Goal: Task Accomplishment & Management: Manage account settings

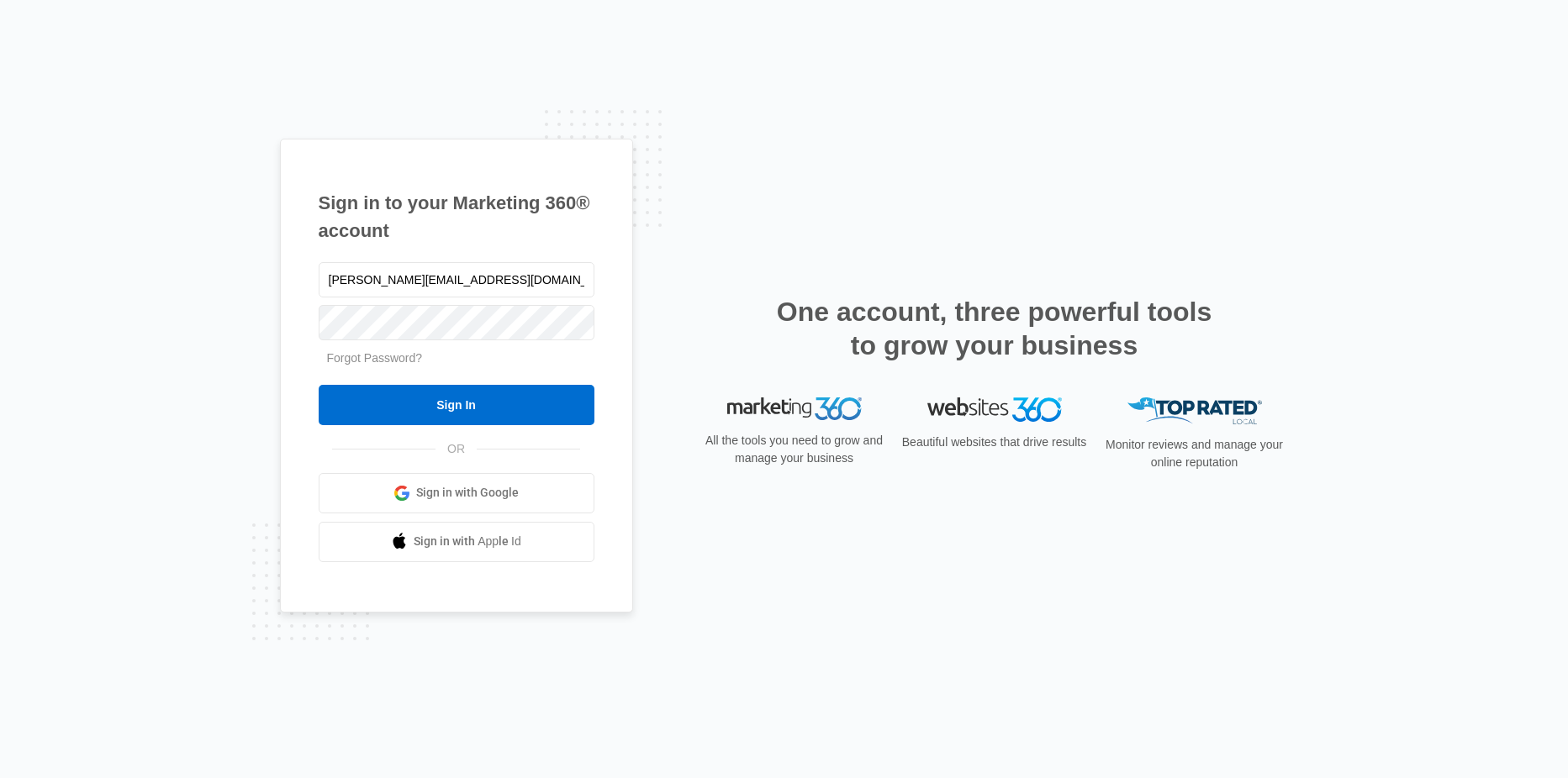
type input "randi@greaterspacesremodel.com"
click at [460, 407] on input "Sign In" at bounding box center [456, 405] width 276 height 40
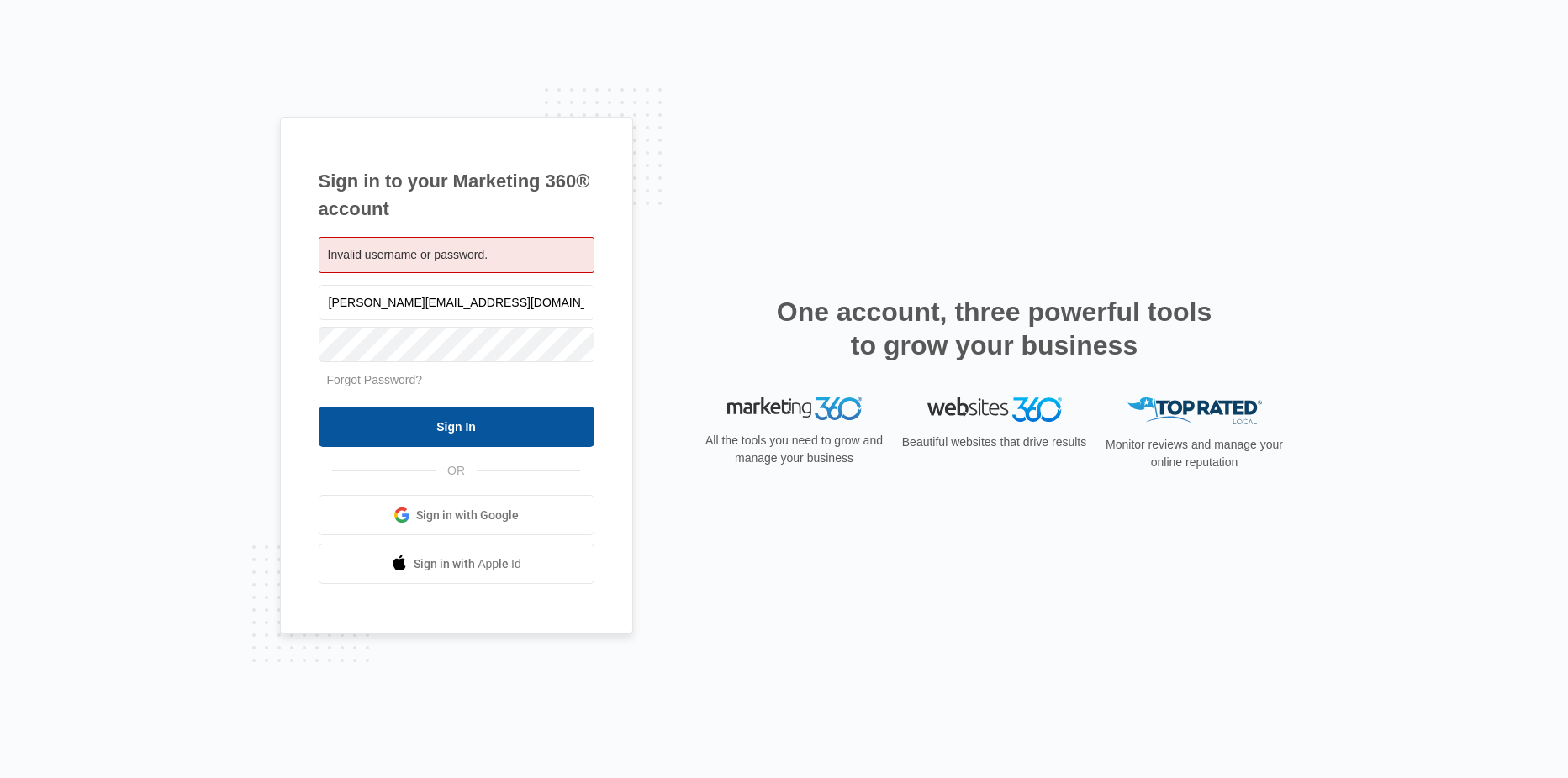
click at [454, 434] on input "Sign In" at bounding box center [456, 427] width 276 height 40
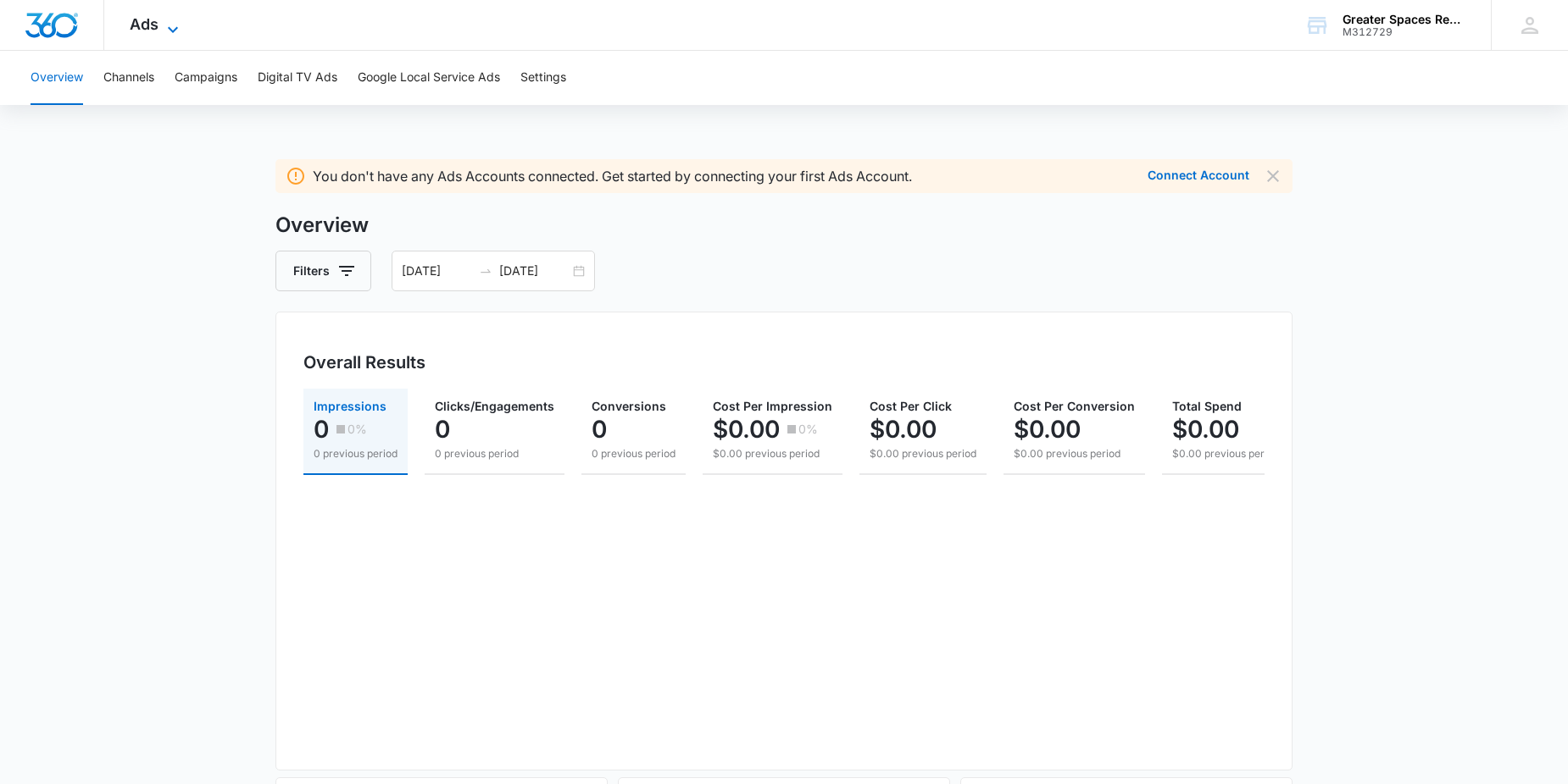
click at [152, 26] on span "Ads" at bounding box center [144, 24] width 28 height 18
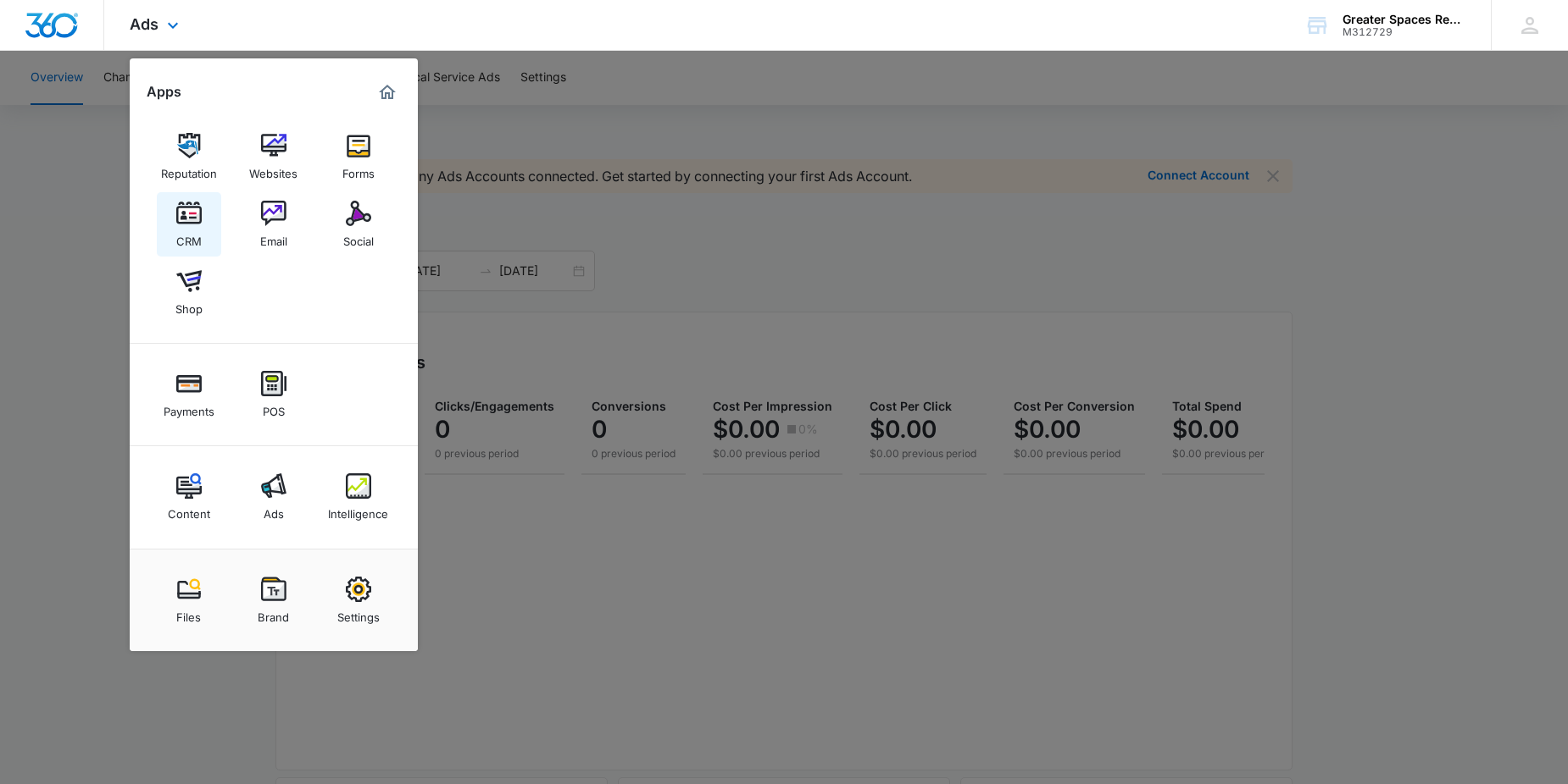
click at [197, 219] on img at bounding box center [189, 213] width 26 height 26
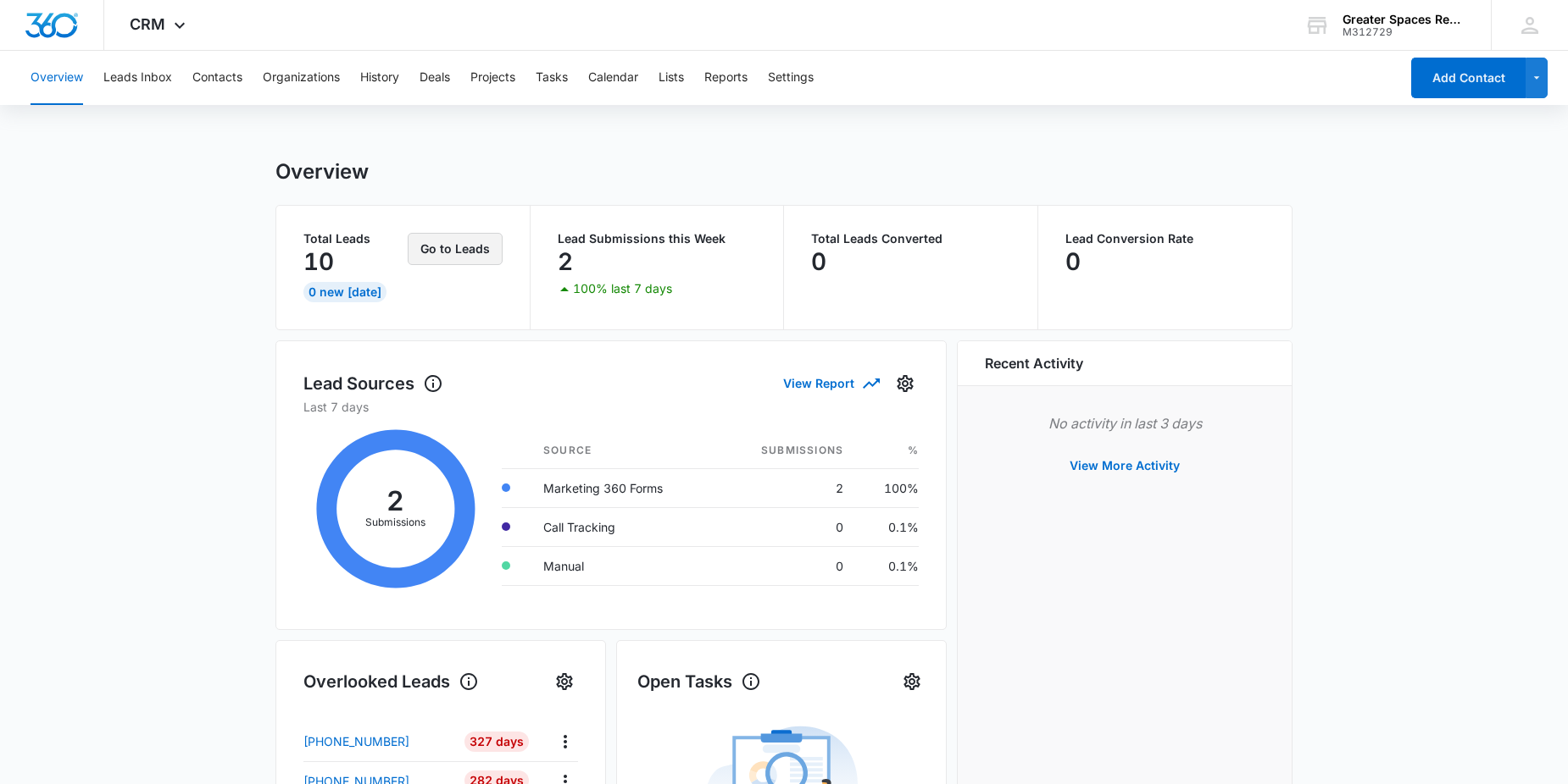
click at [446, 254] on button "Go to Leads" at bounding box center [454, 249] width 95 height 32
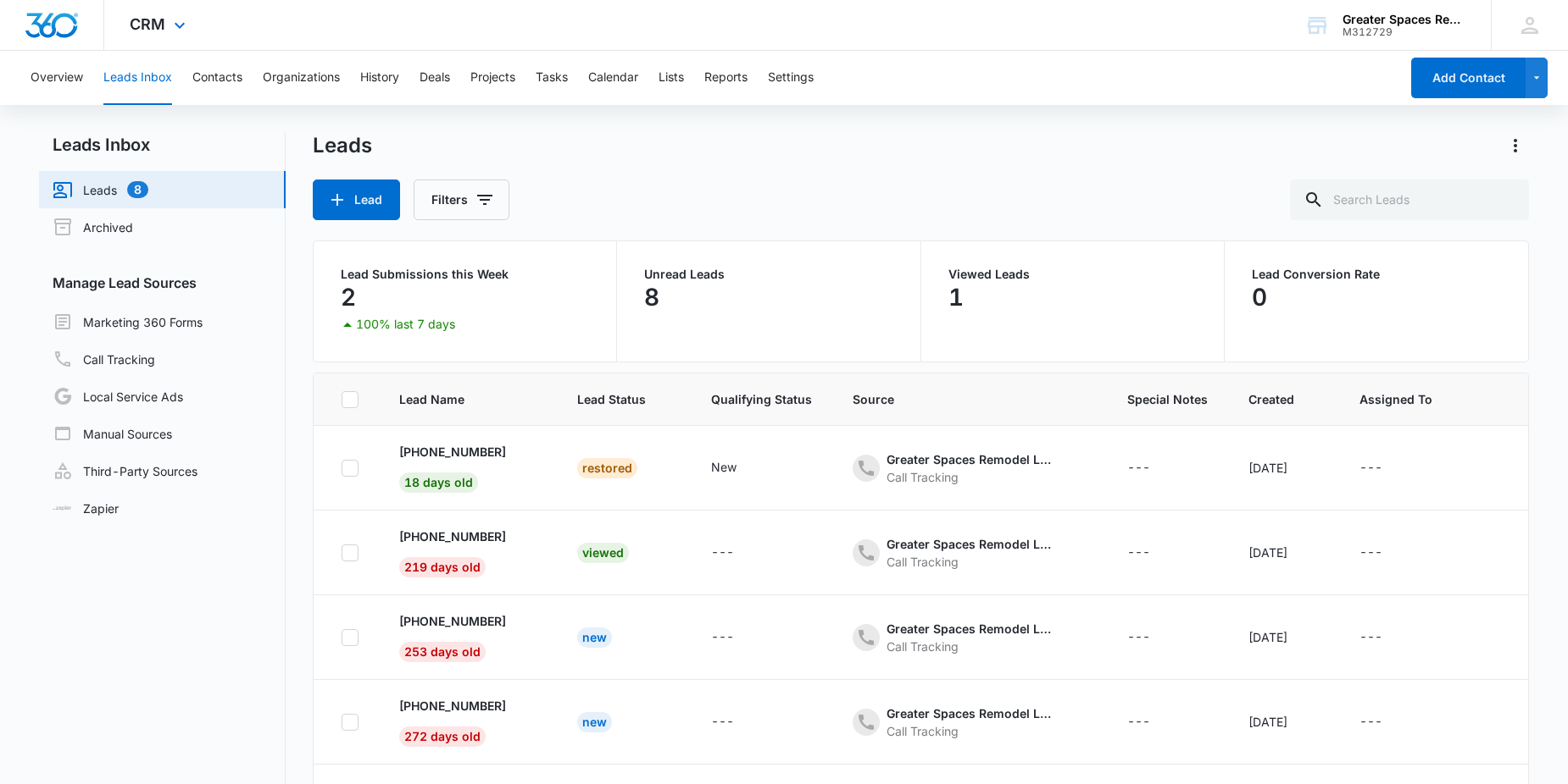
click at [165, 28] on div "CRM Apps Reputation Websites Forms CRM Email Social Shop Payments POS Content A…" at bounding box center [159, 25] width 111 height 50
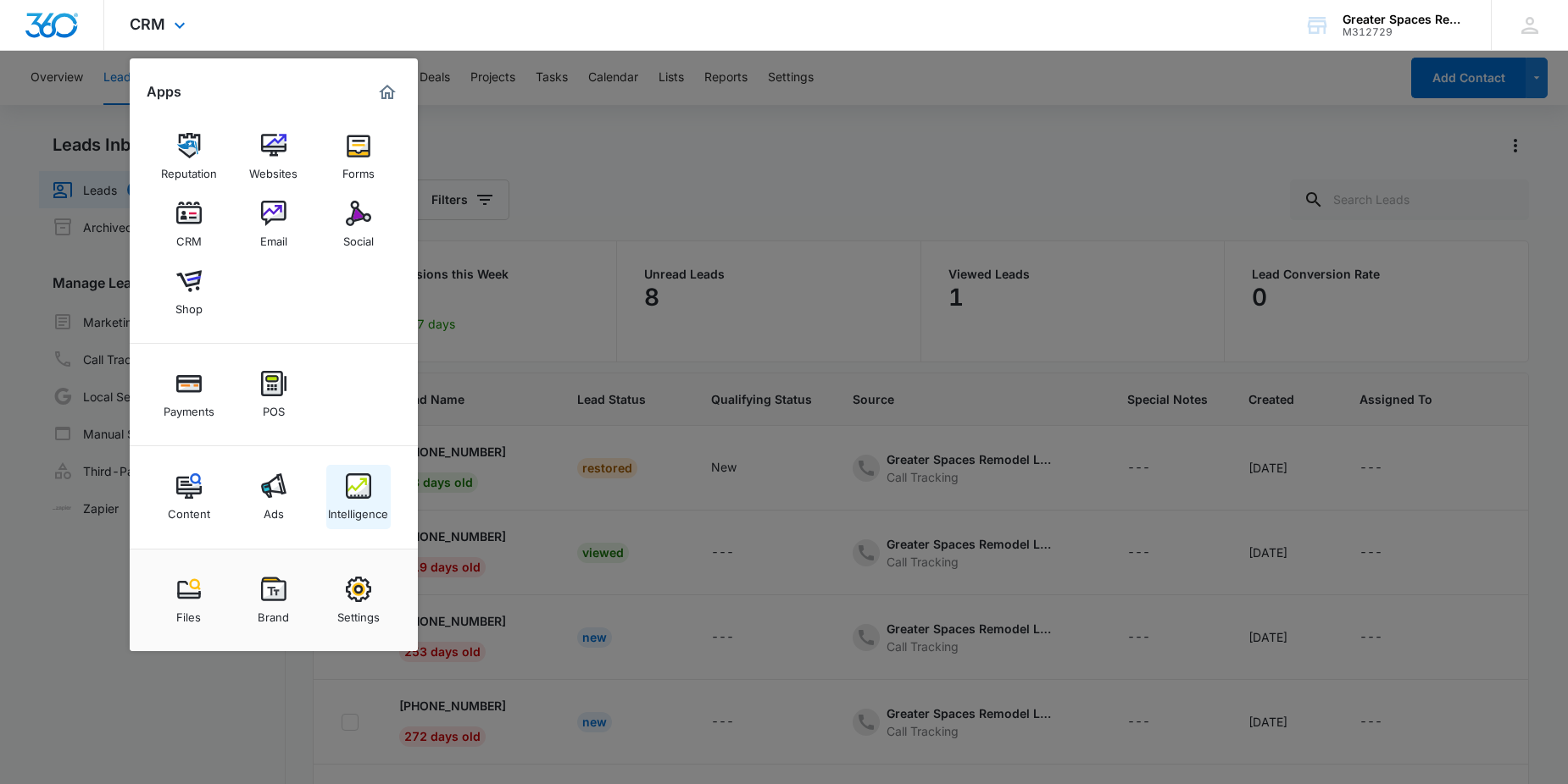
click at [367, 486] on img at bounding box center [359, 486] width 26 height 26
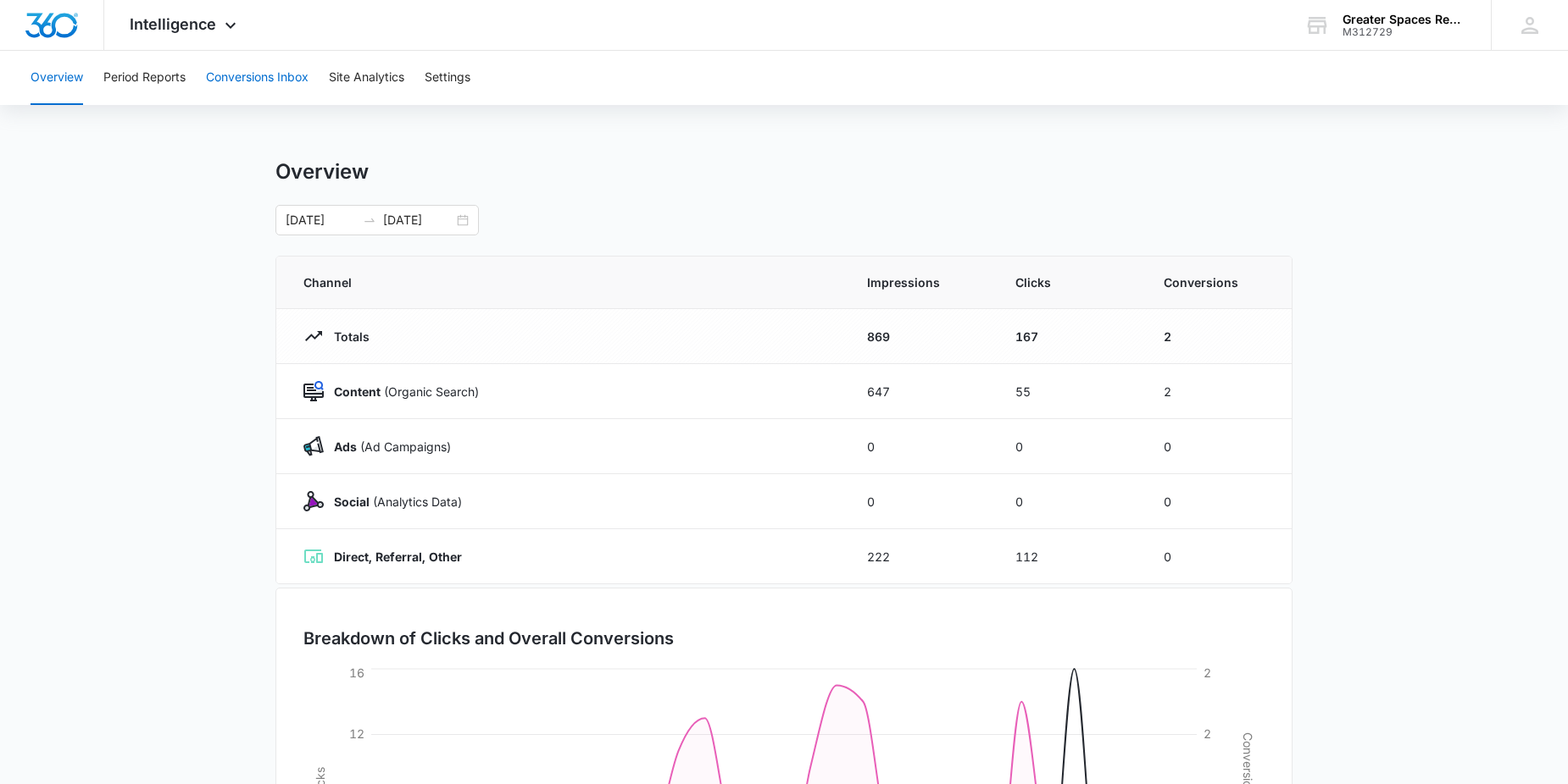
click at [265, 80] on button "Conversions Inbox" at bounding box center [257, 77] width 103 height 54
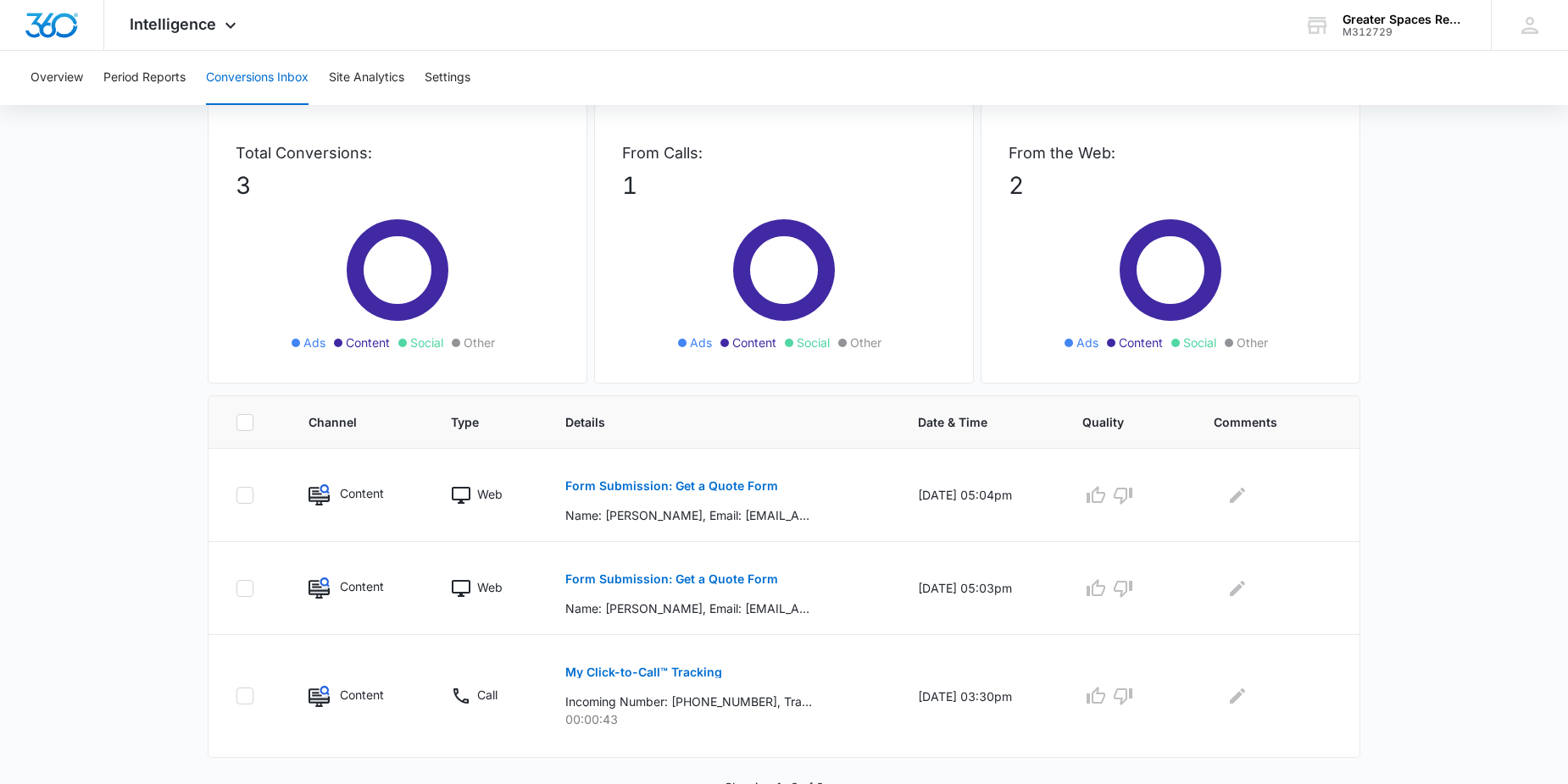
scroll to position [97, 0]
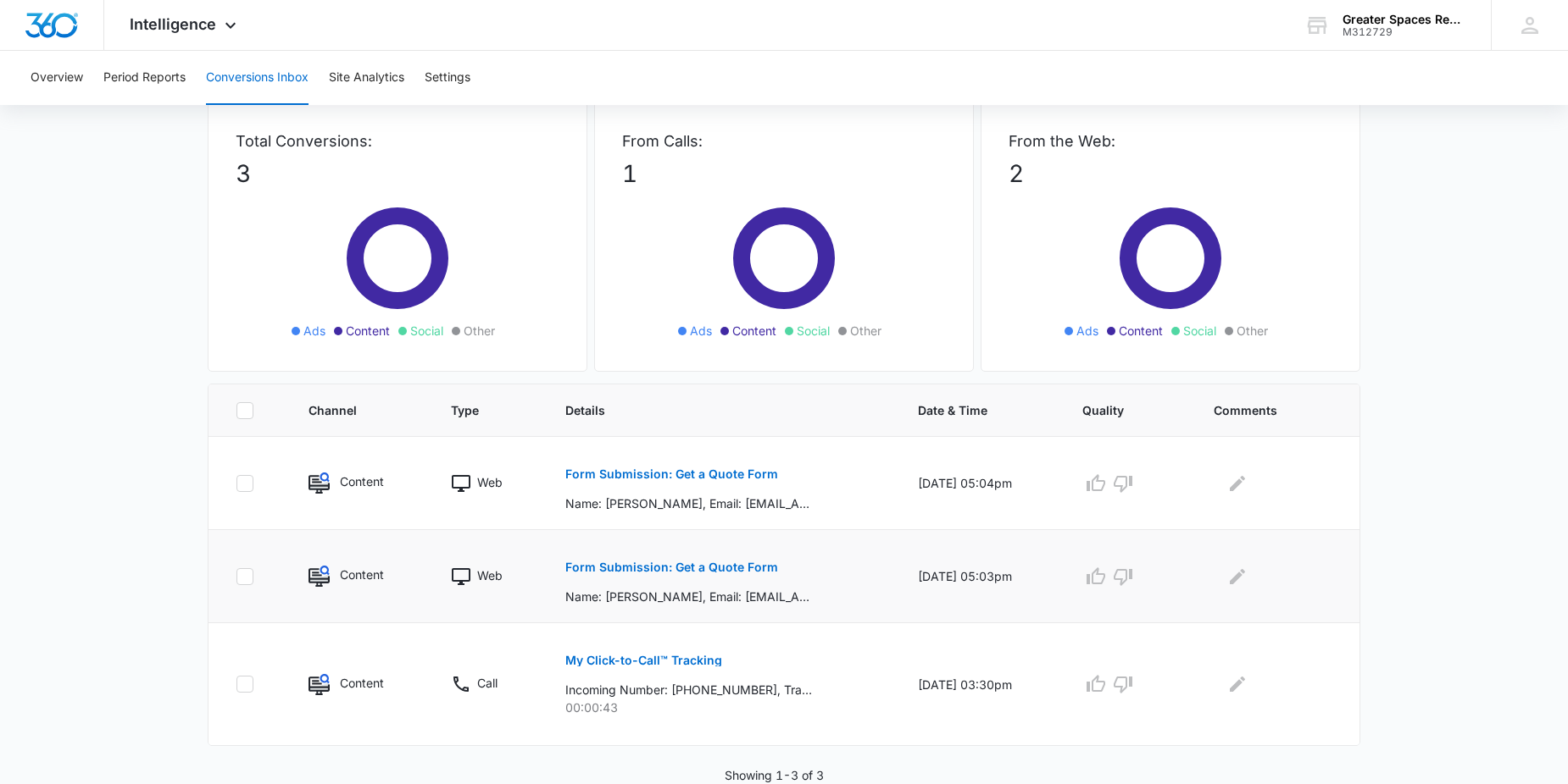
click at [651, 577] on button "Form Submission: Get a Quote Form" at bounding box center [672, 568] width 213 height 41
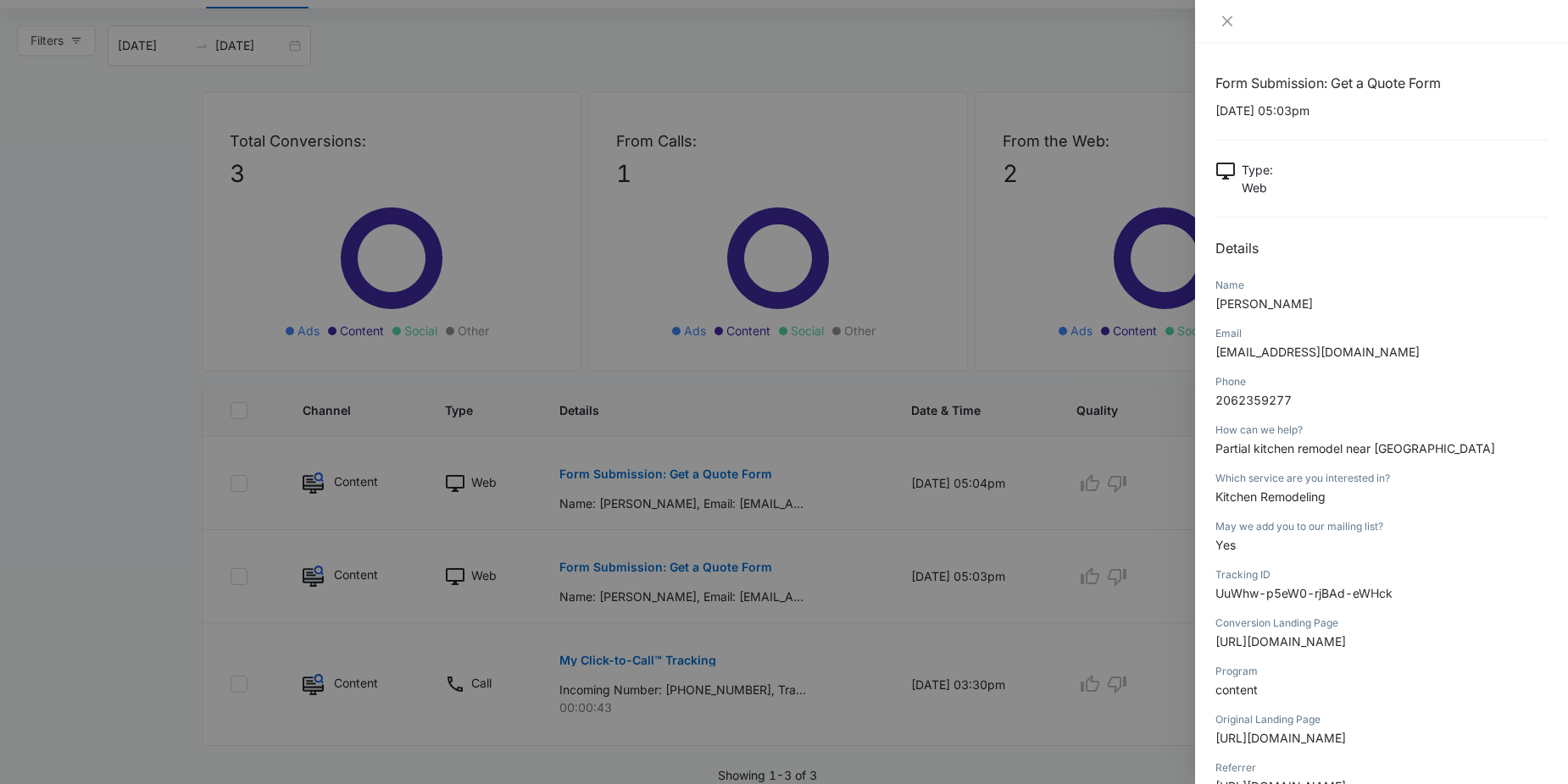
click at [634, 509] on div at bounding box center [784, 392] width 1568 height 784
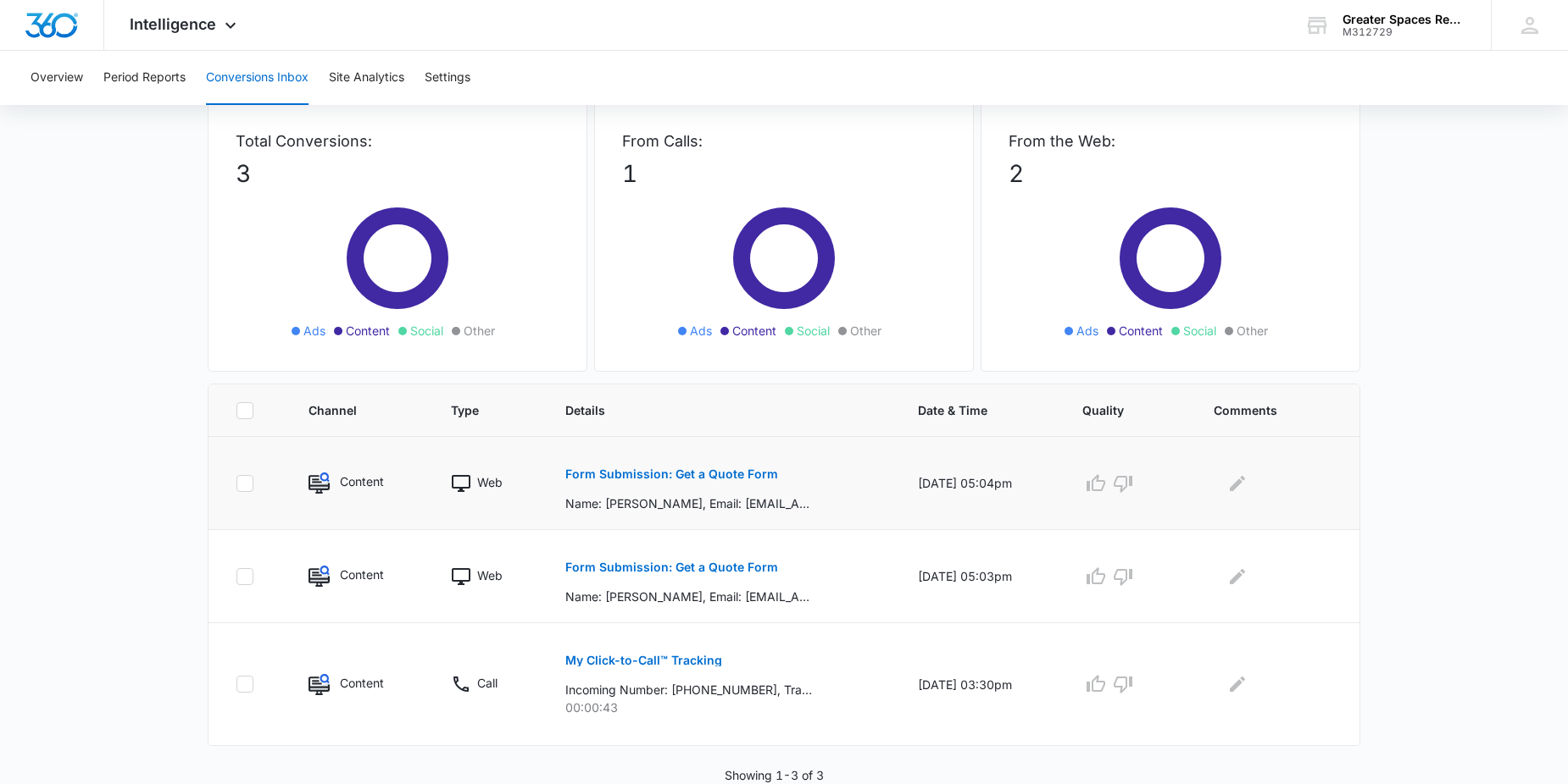
click at [634, 507] on p "Name: [PERSON_NAME], Email: [EMAIL_ADDRESS][DOMAIN_NAME], Phone: [PHONE_NUMBER]…" at bounding box center [689, 504] width 247 height 18
click at [643, 489] on button "Form Submission: Get a Quote Form" at bounding box center [672, 474] width 213 height 41
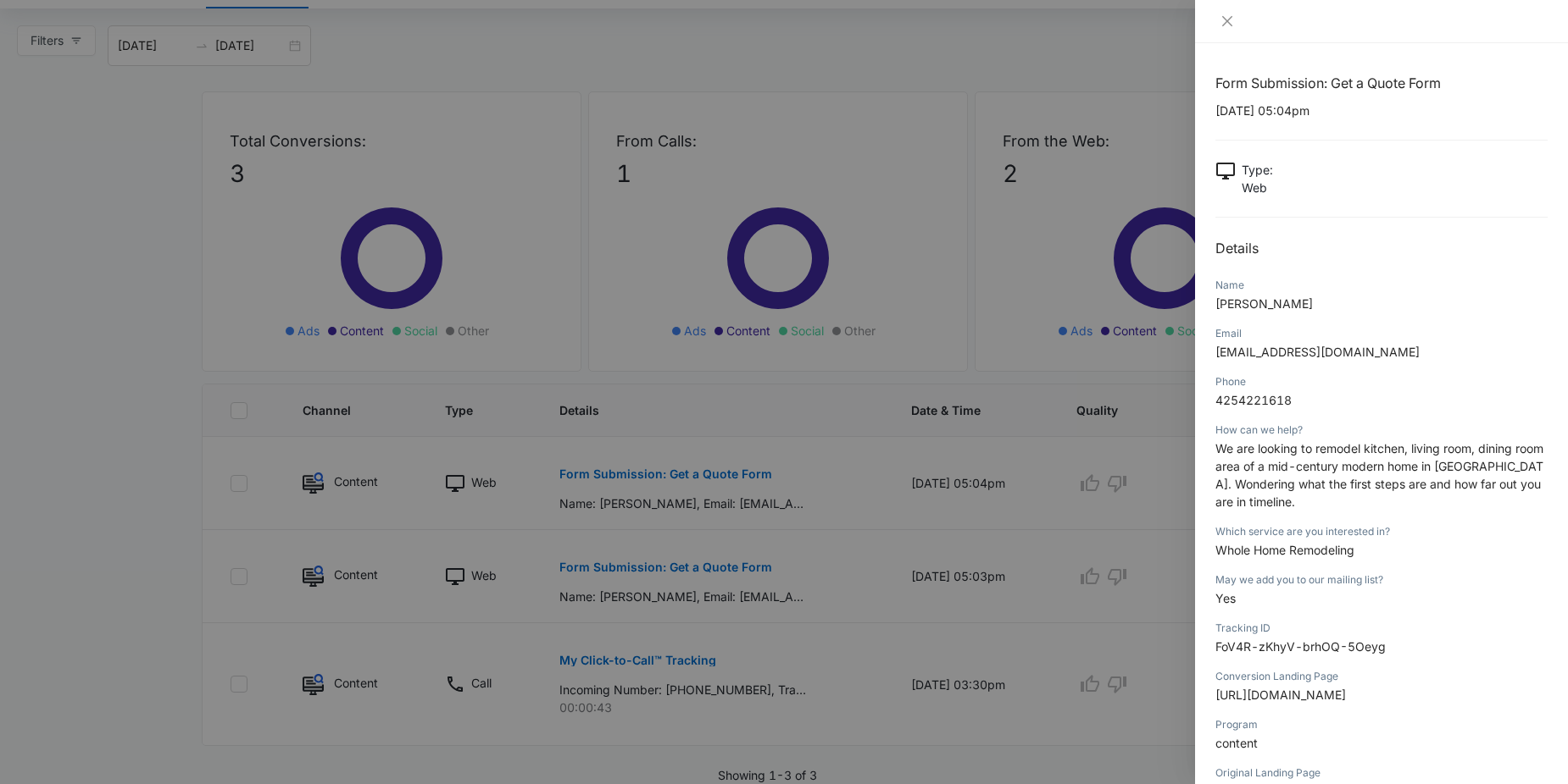
click at [643, 510] on div at bounding box center [784, 392] width 1568 height 784
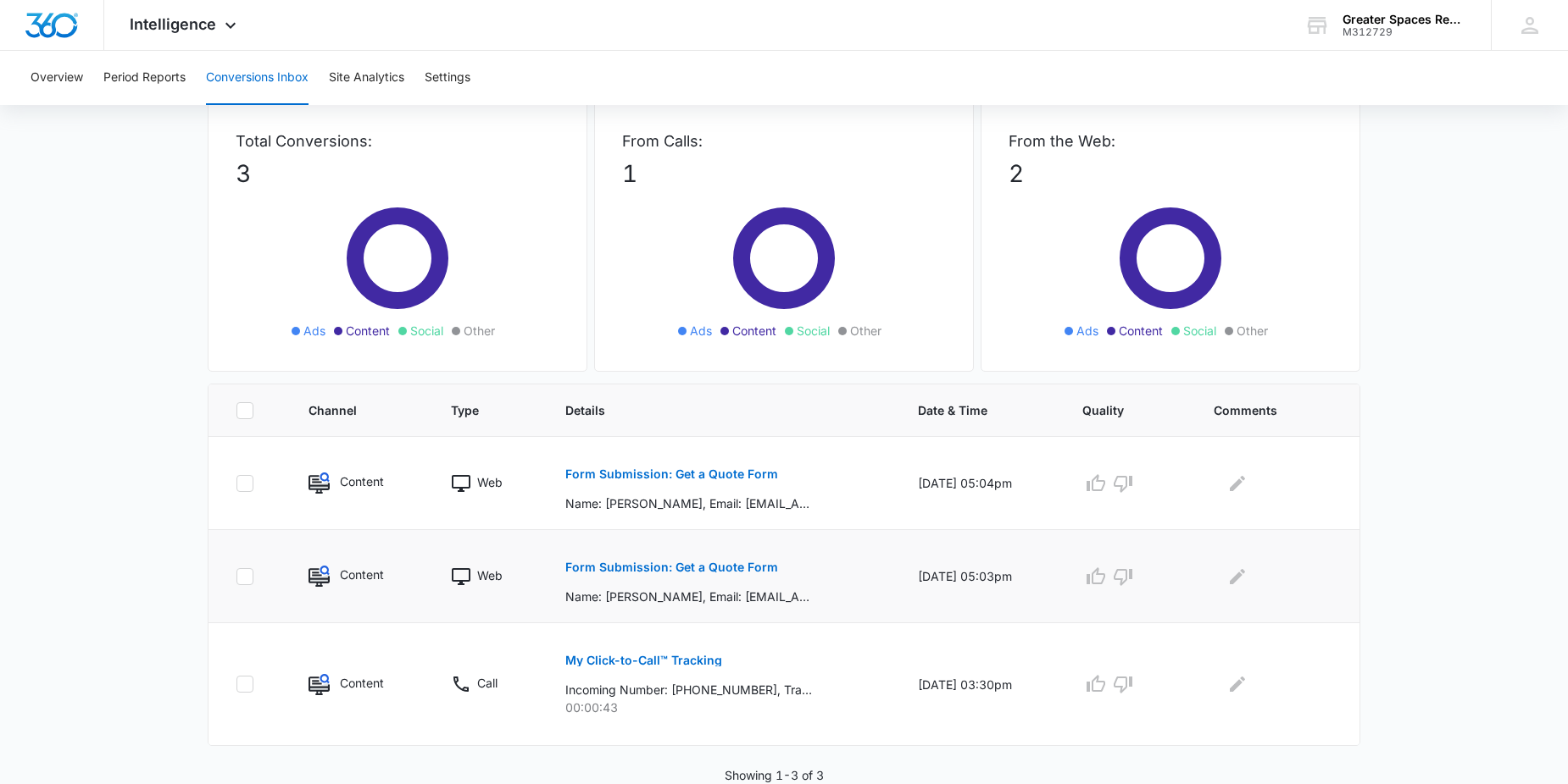
click at [636, 562] on p "Form Submission: Get a Quote Form" at bounding box center [672, 567] width 213 height 12
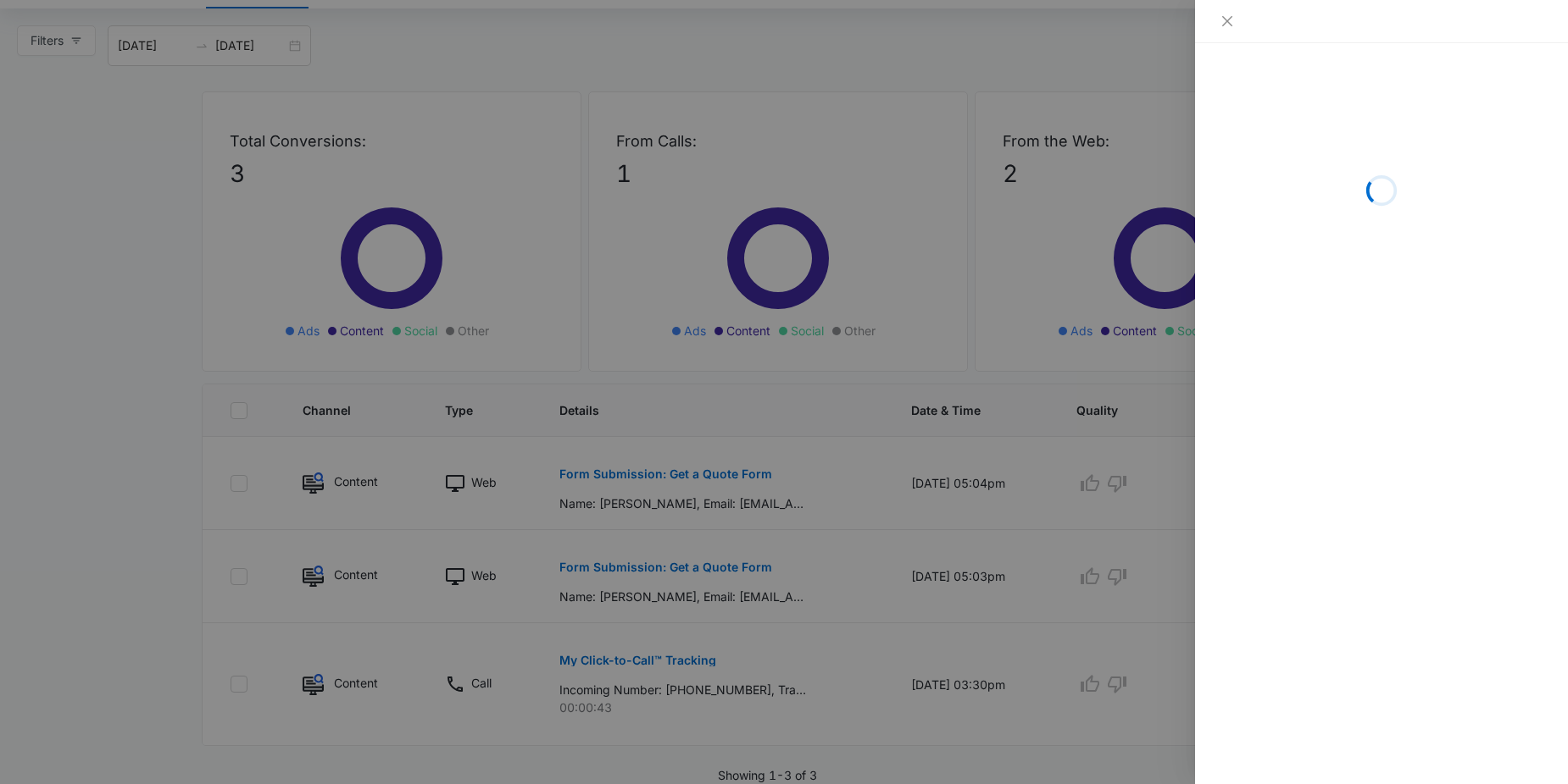
click at [649, 490] on div at bounding box center [784, 392] width 1568 height 784
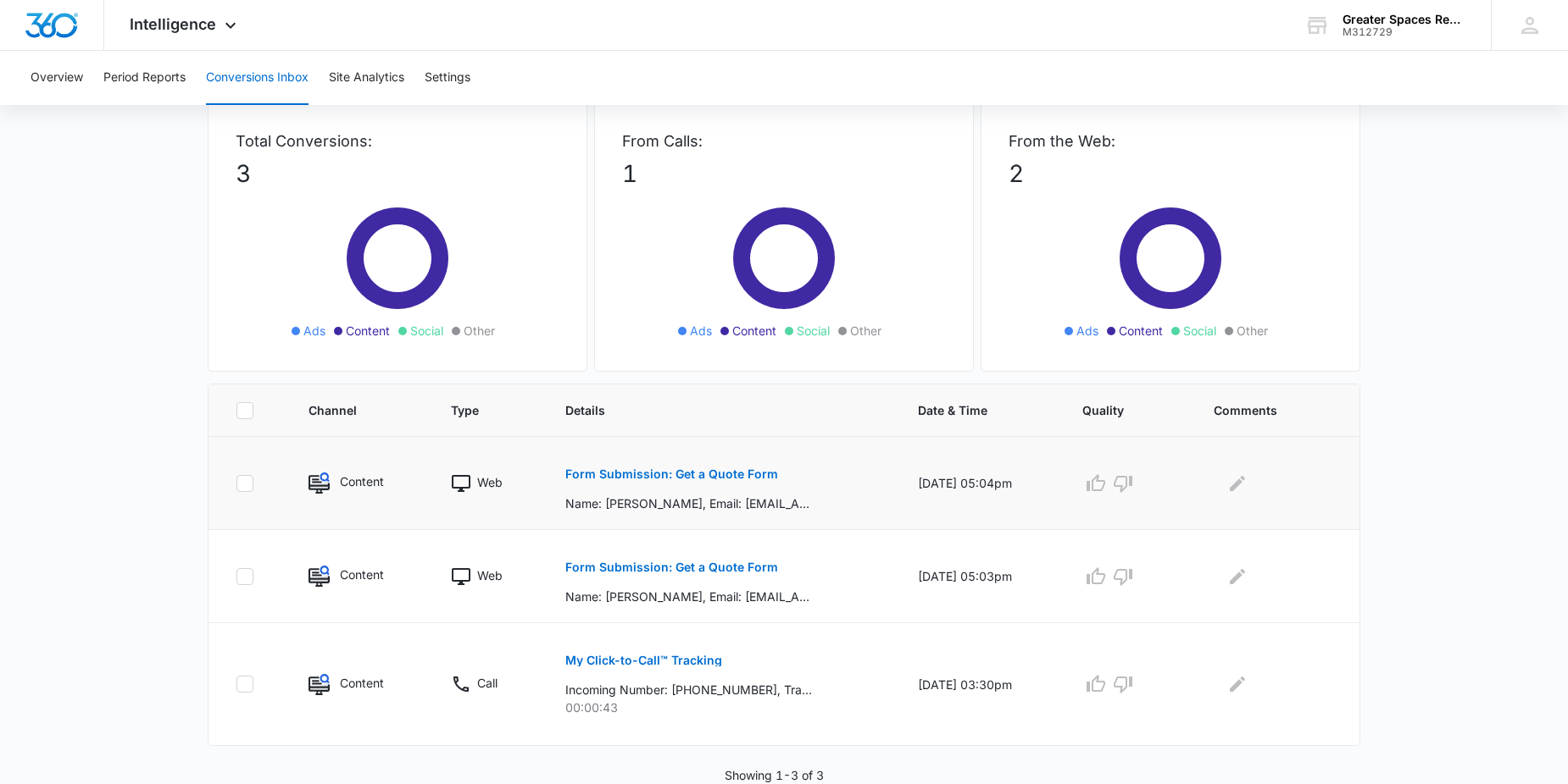
click at [650, 490] on button "Form Submission: Get a Quote Form" at bounding box center [672, 474] width 213 height 41
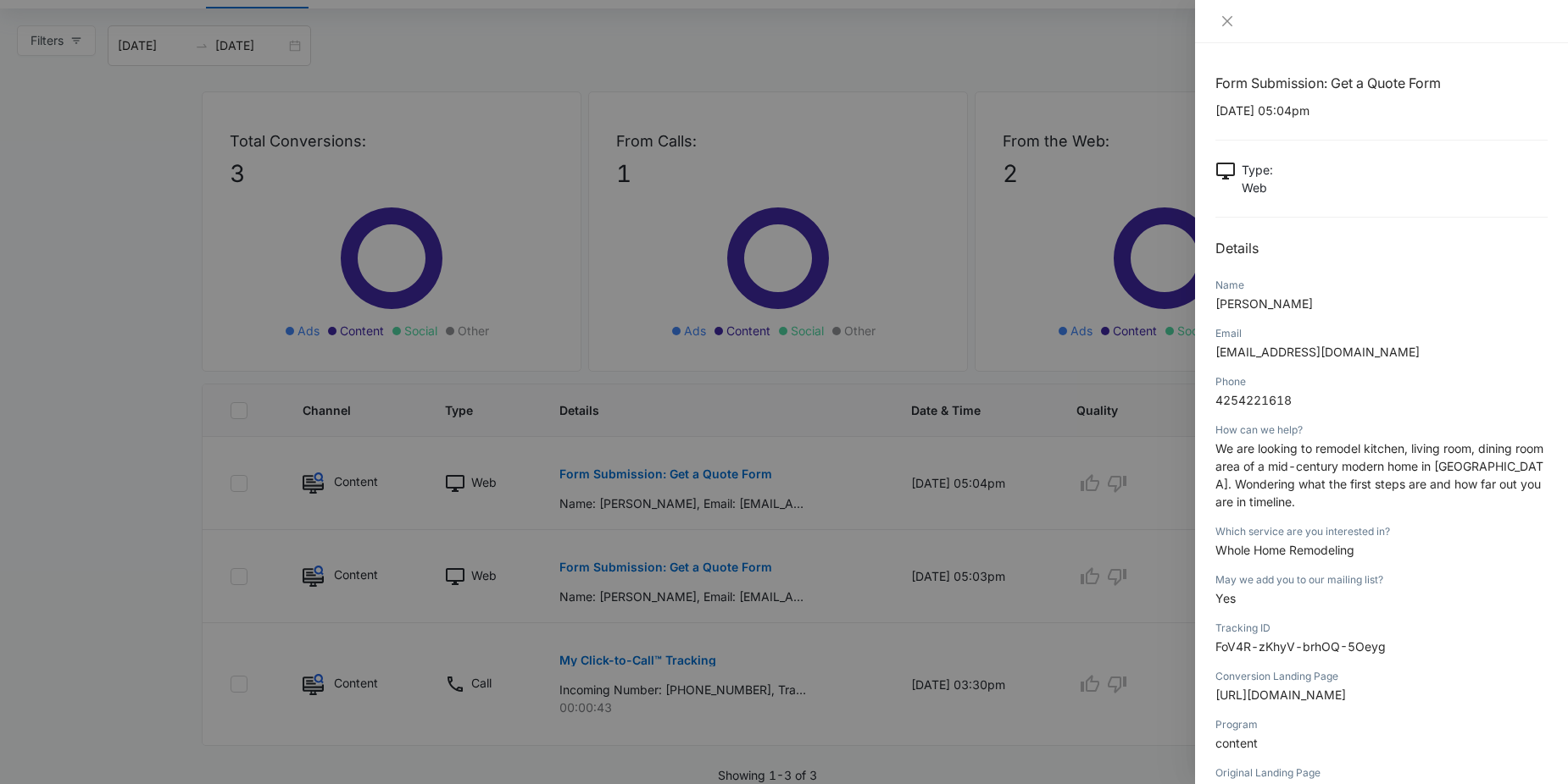
scroll to position [160, 0]
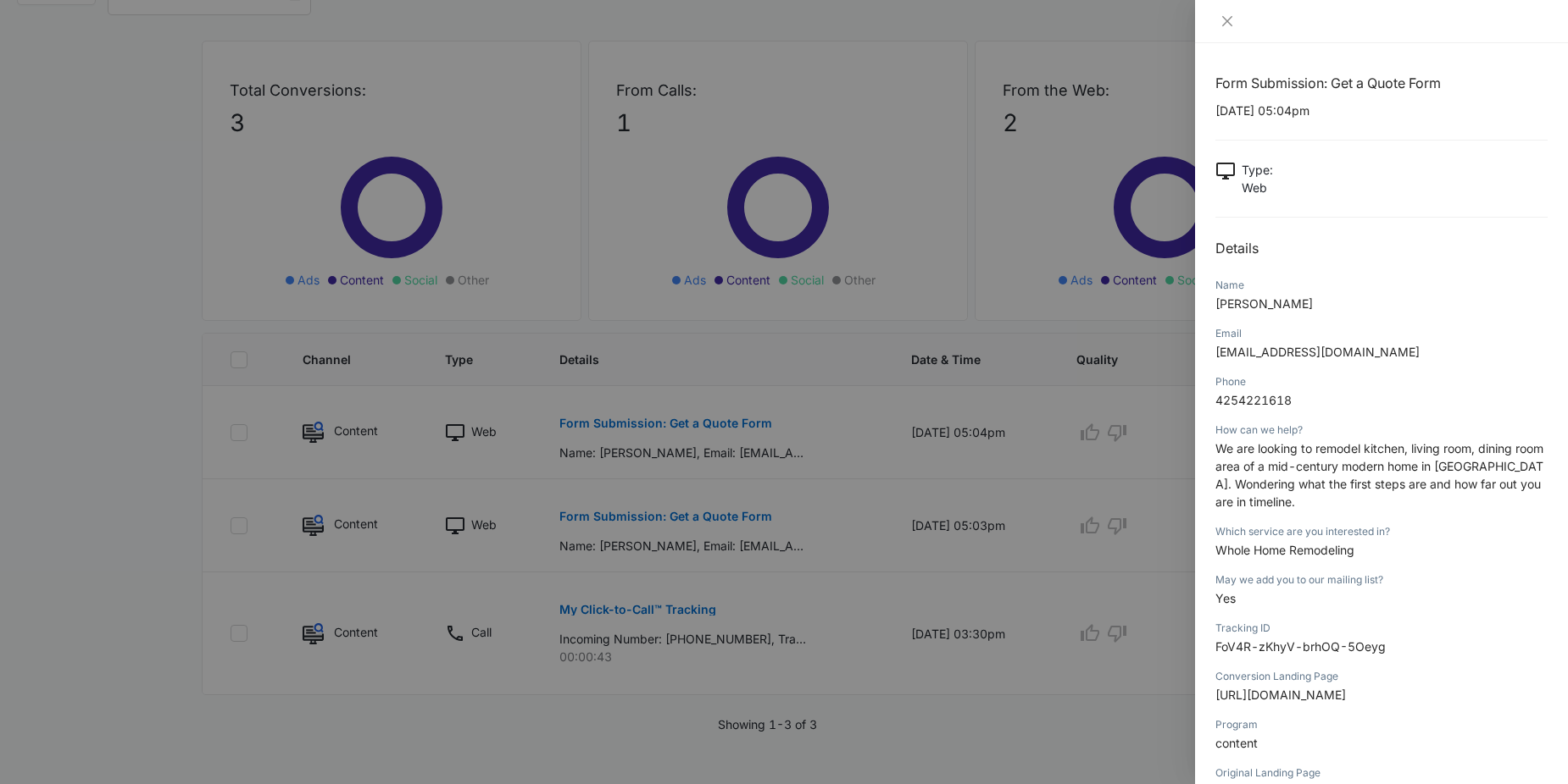
click at [799, 510] on div at bounding box center [784, 392] width 1568 height 784
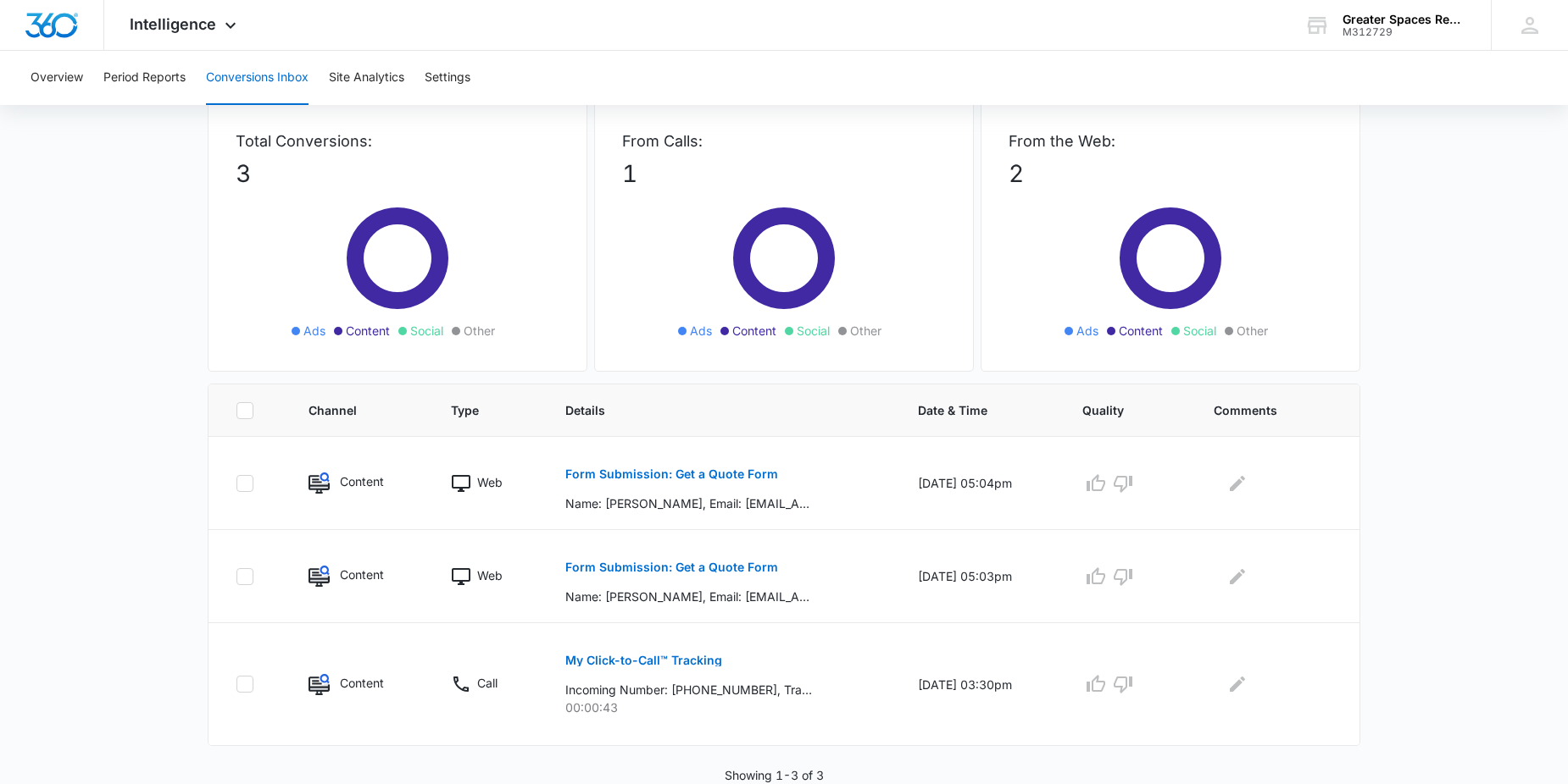
scroll to position [97, 0]
click at [711, 577] on button "Form Submission: Get a Quote Form" at bounding box center [672, 568] width 213 height 41
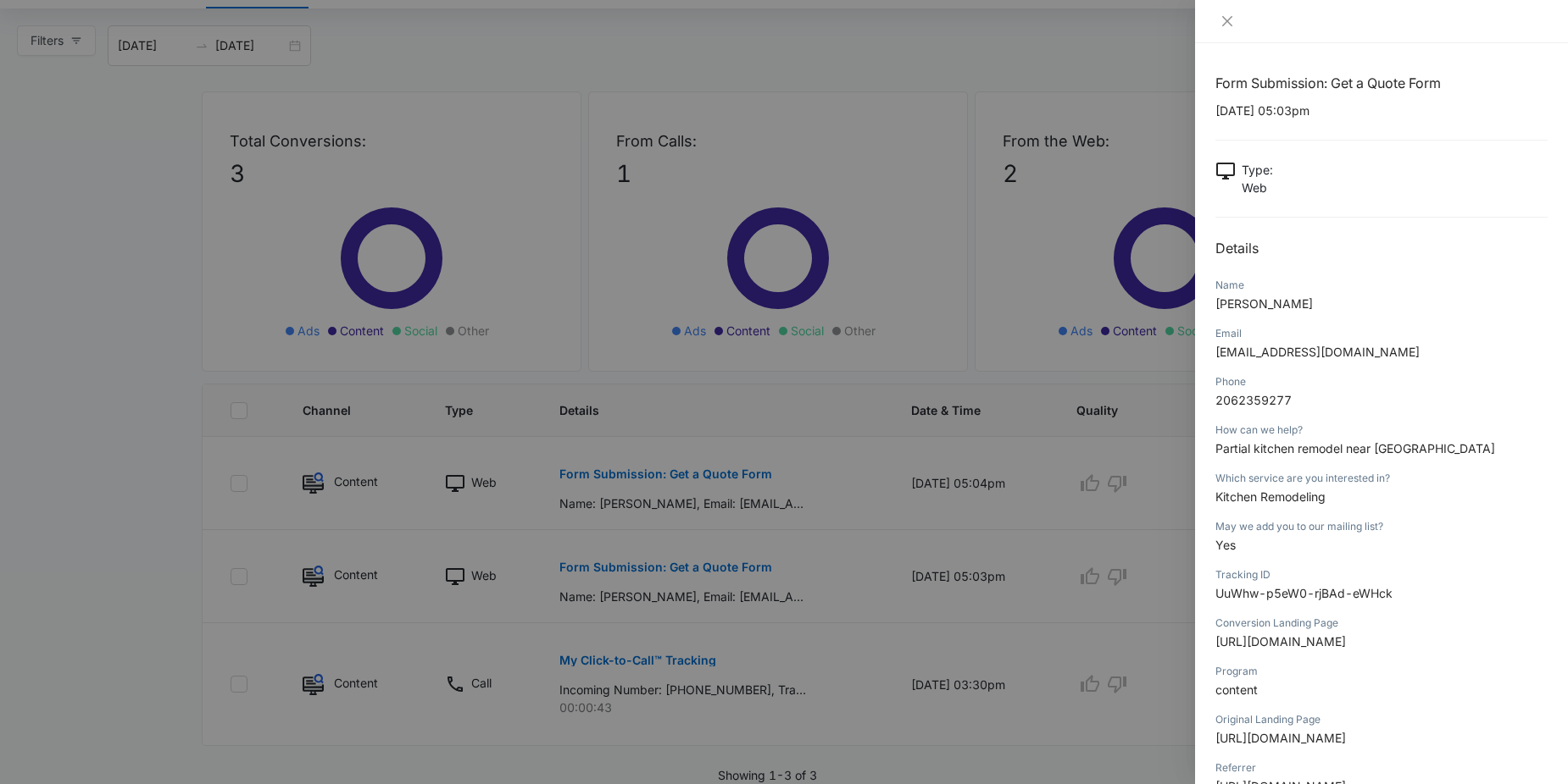
click at [1083, 7] on div at bounding box center [784, 392] width 1568 height 784
